Goal: Task Accomplishment & Management: Manage account settings

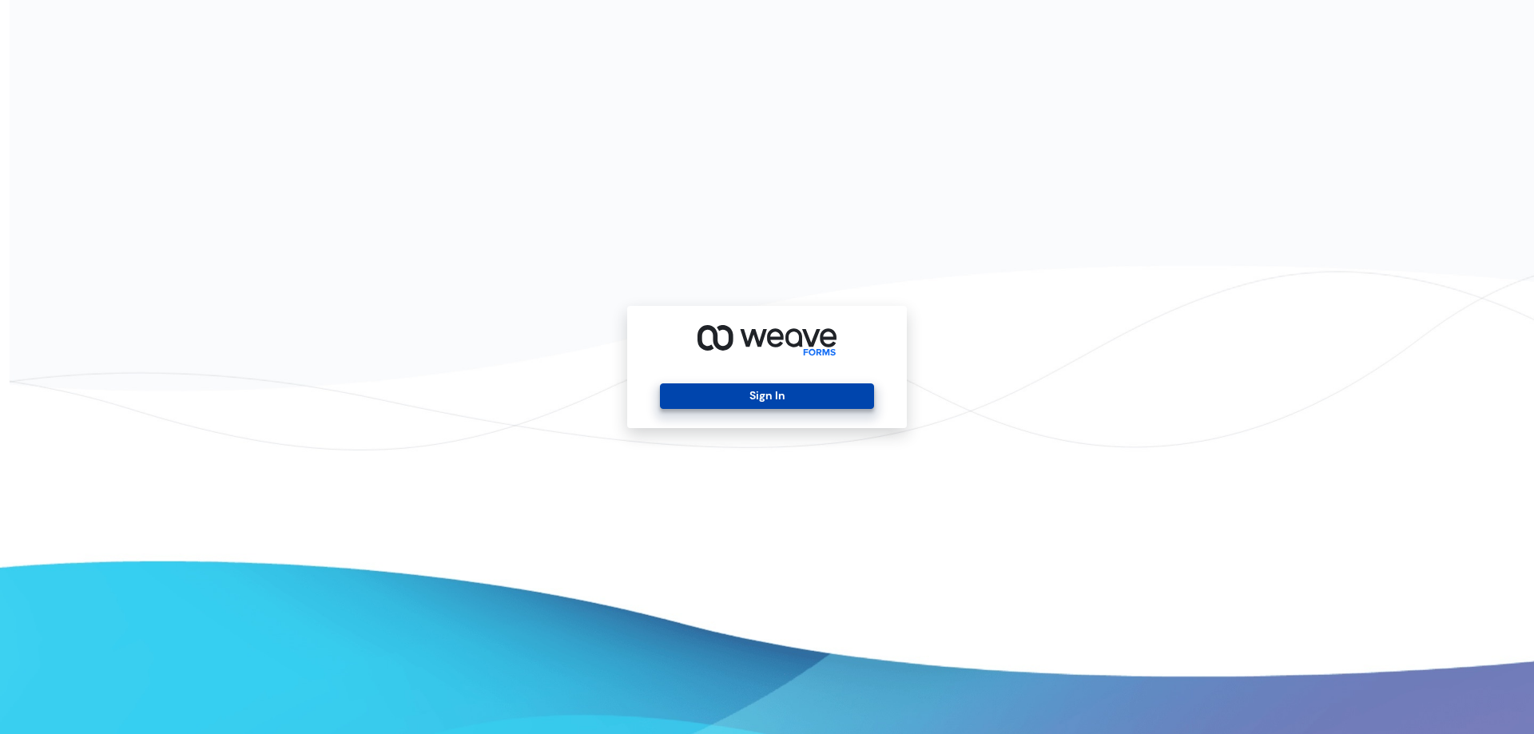
click at [844, 394] on button "Sign In" at bounding box center [766, 397] width 213 height 26
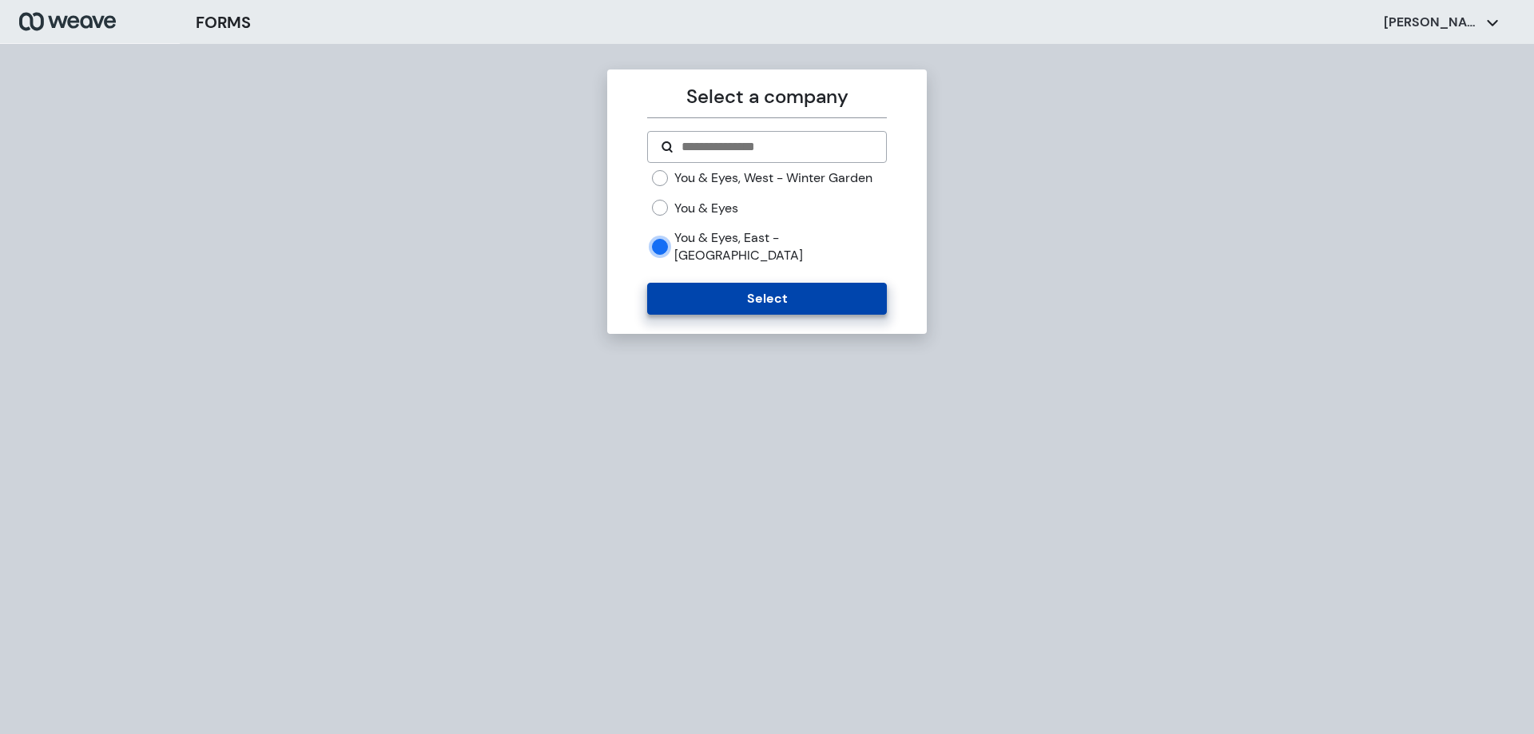
click at [716, 300] on button "Select" at bounding box center [766, 299] width 239 height 32
